Goal: Participate in discussion: Engage in conversation with other users on a specific topic

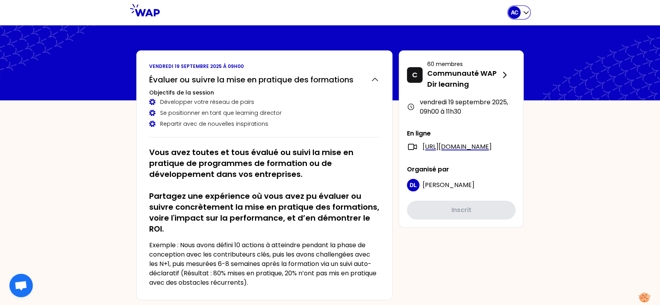
click at [524, 12] on icon "button" at bounding box center [526, 13] width 8 height 8
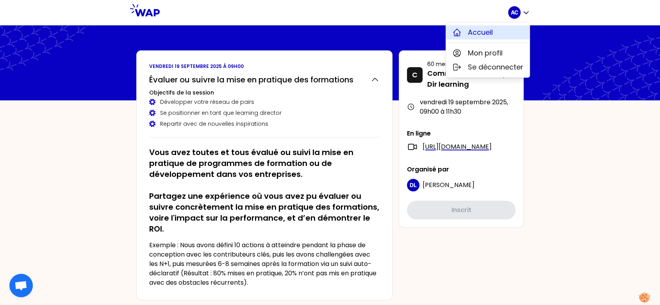
click at [494, 27] on button "Accueil" at bounding box center [488, 32] width 84 height 14
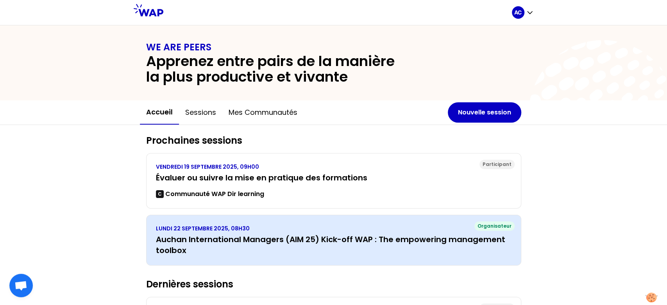
click at [299, 238] on h3 "Auchan International Managers (AIM 25) Kick-off WAP : The empowering management…" at bounding box center [333, 245] width 355 height 22
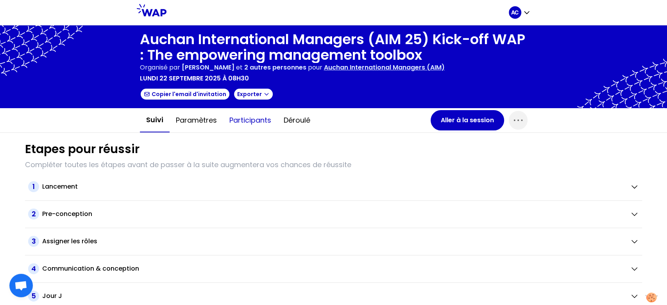
click at [255, 122] on button "Participants" at bounding box center [250, 120] width 54 height 23
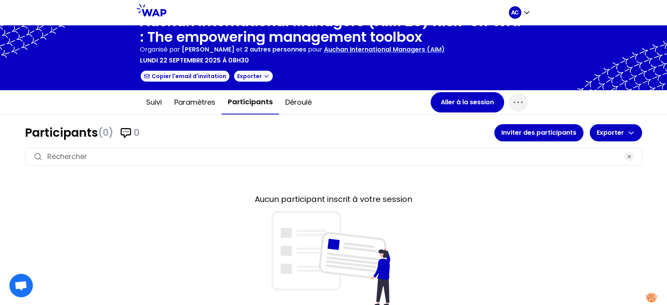
scroll to position [3, 0]
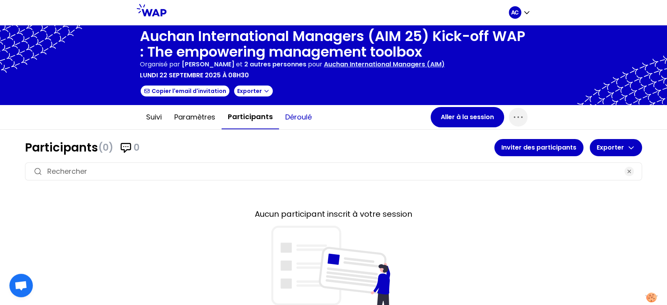
click at [289, 115] on button "Déroulé" at bounding box center [298, 116] width 39 height 23
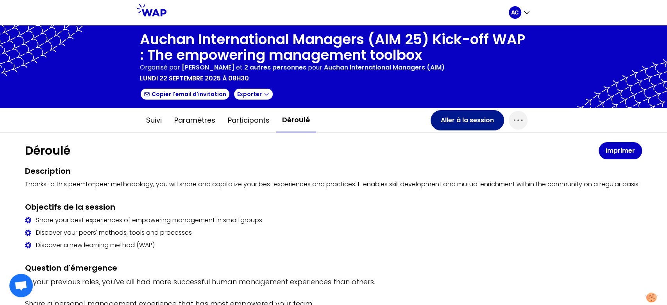
click at [451, 120] on button "Aller à la session" at bounding box center [466, 120] width 73 height 20
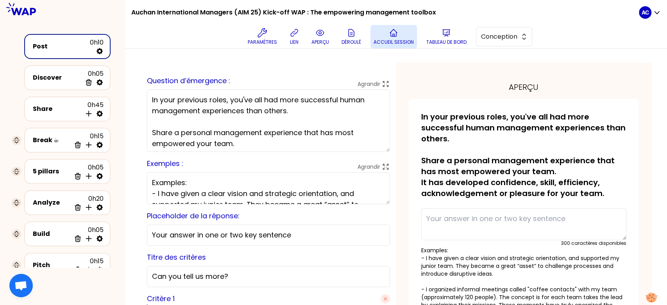
click at [403, 35] on button "Accueil session" at bounding box center [393, 36] width 46 height 23
